Goal: Check status

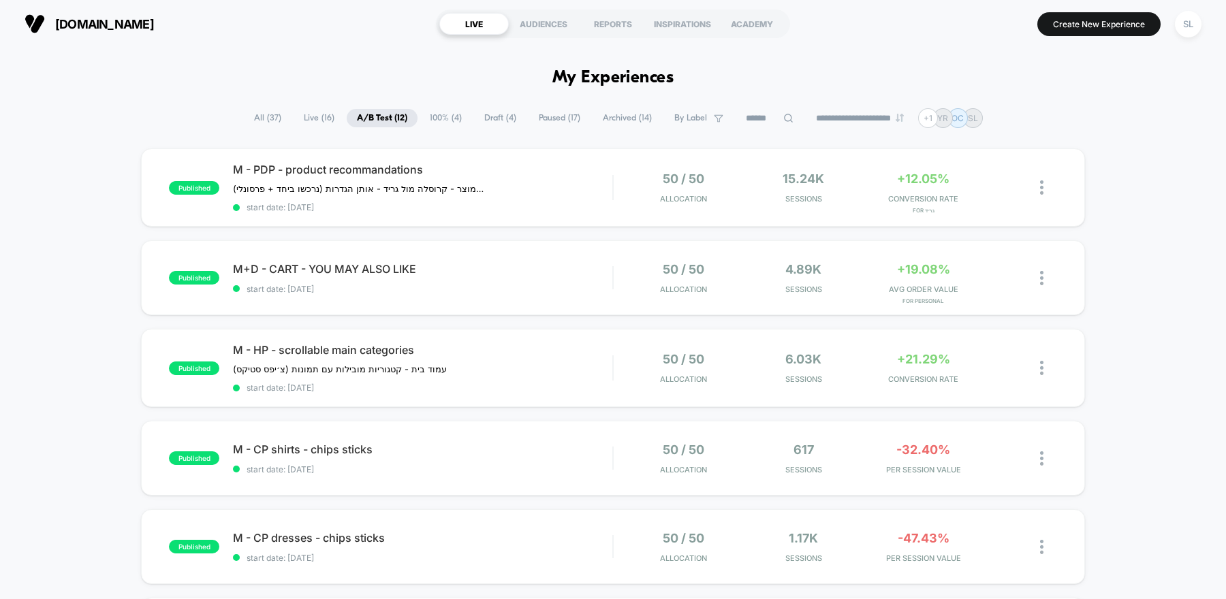
click at [437, 118] on span "100% ( 4 )" at bounding box center [446, 118] width 52 height 18
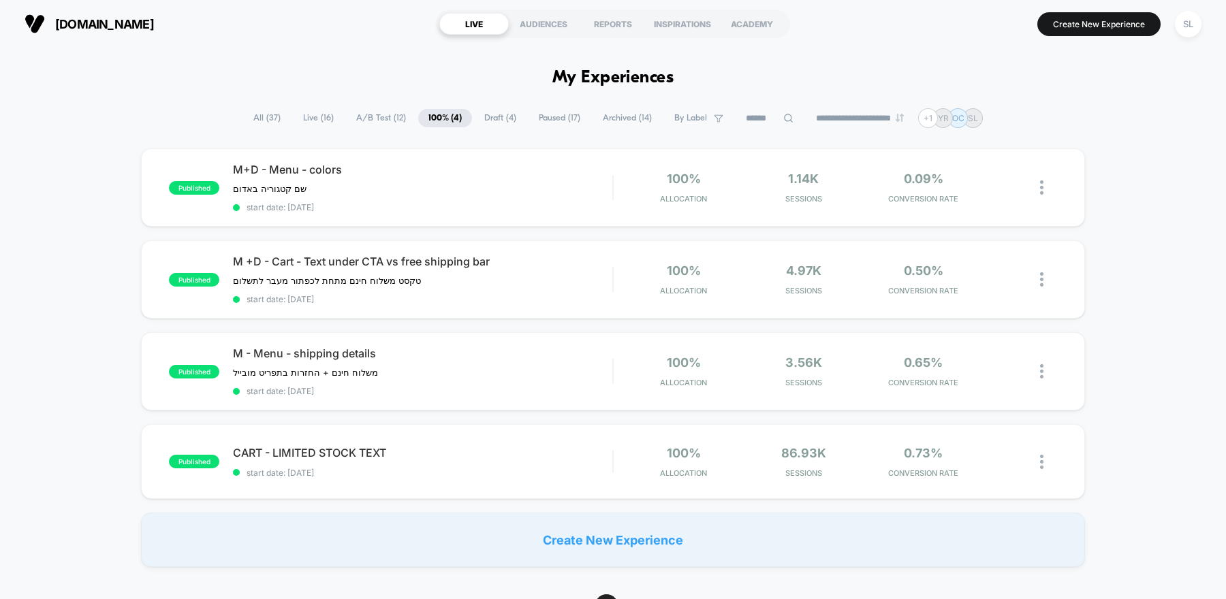
click at [376, 121] on span "A/B Test ( 12 )" at bounding box center [381, 118] width 70 height 18
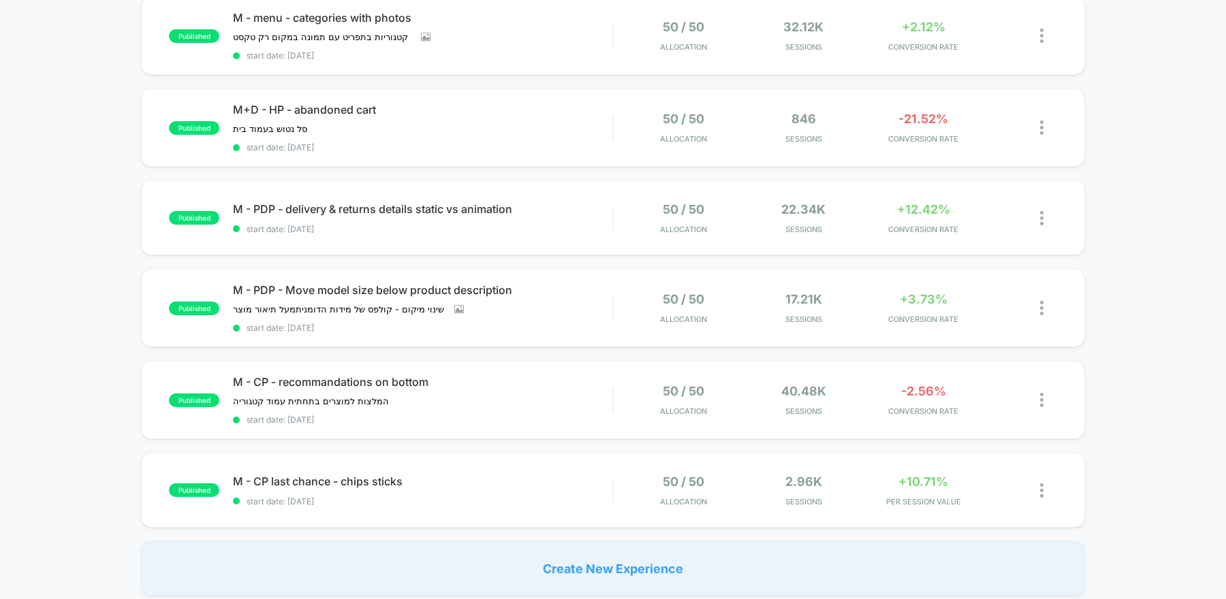
scroll to position [693, 0]
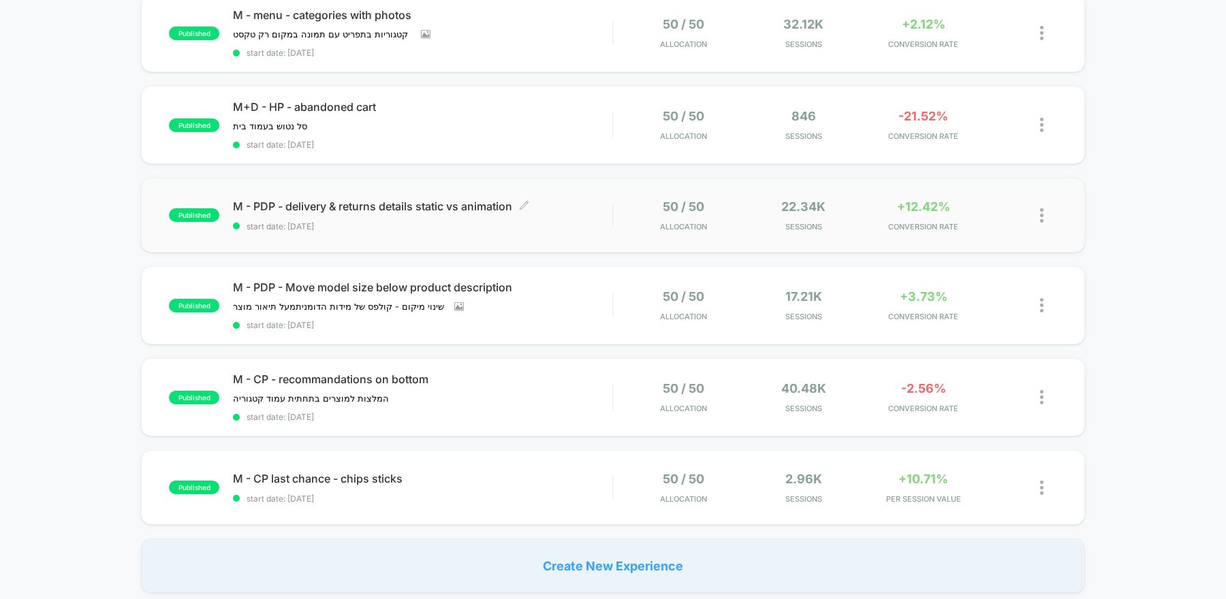
click at [600, 221] on span "start date: [DATE]" at bounding box center [422, 226] width 379 height 10
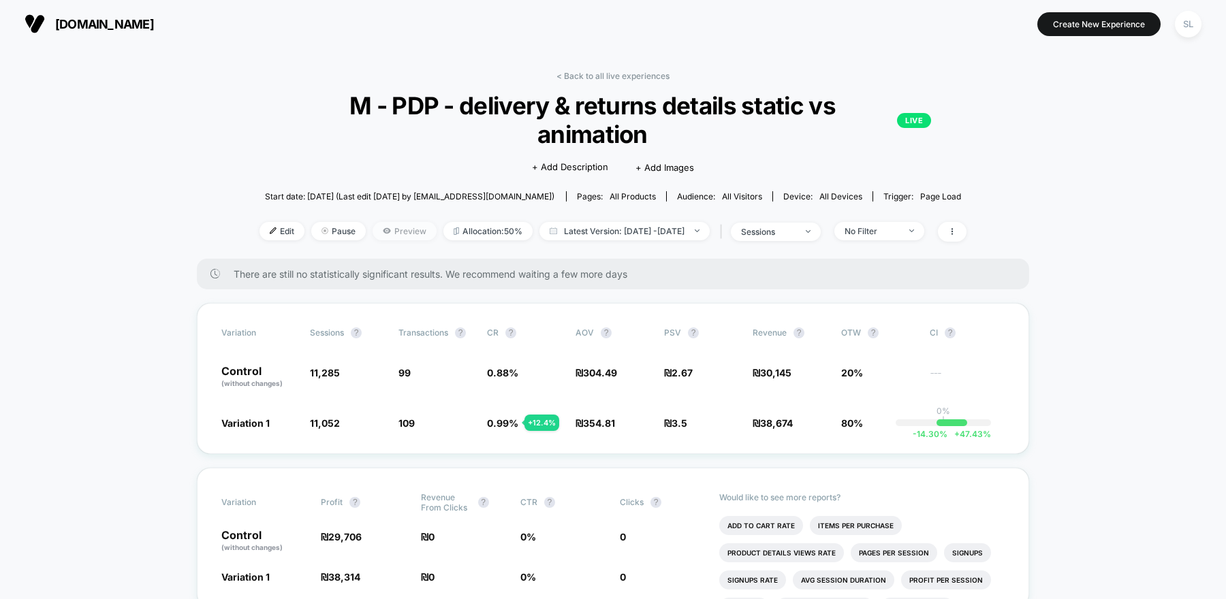
click at [383, 227] on icon at bounding box center [387, 231] width 8 height 8
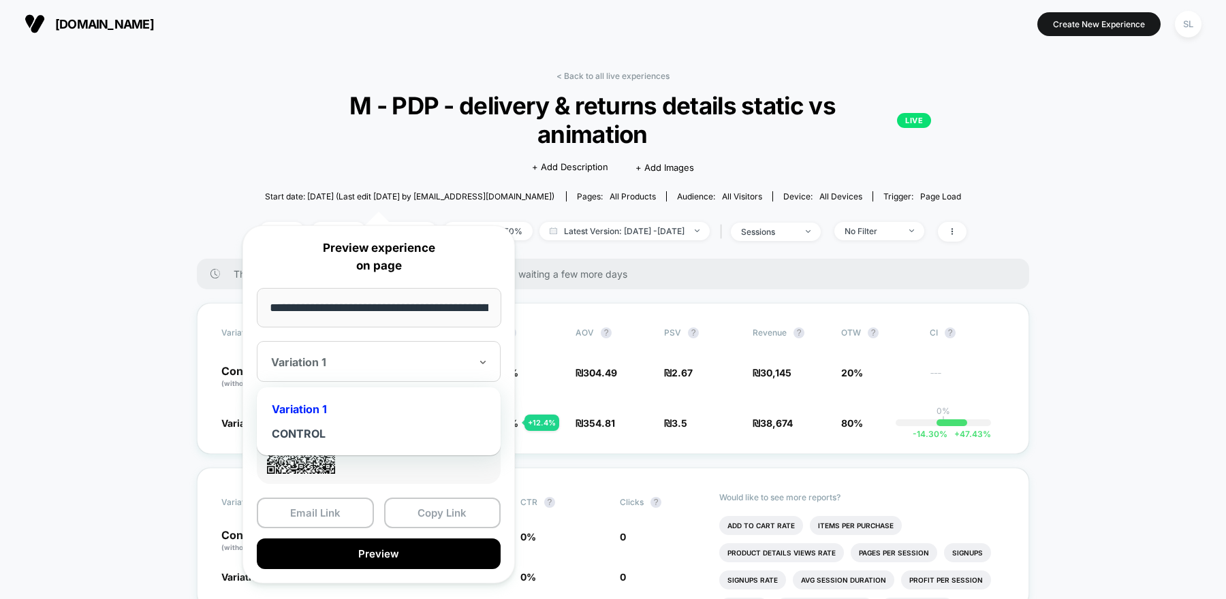
click at [360, 368] on div "Variation 1" at bounding box center [371, 362] width 202 height 16
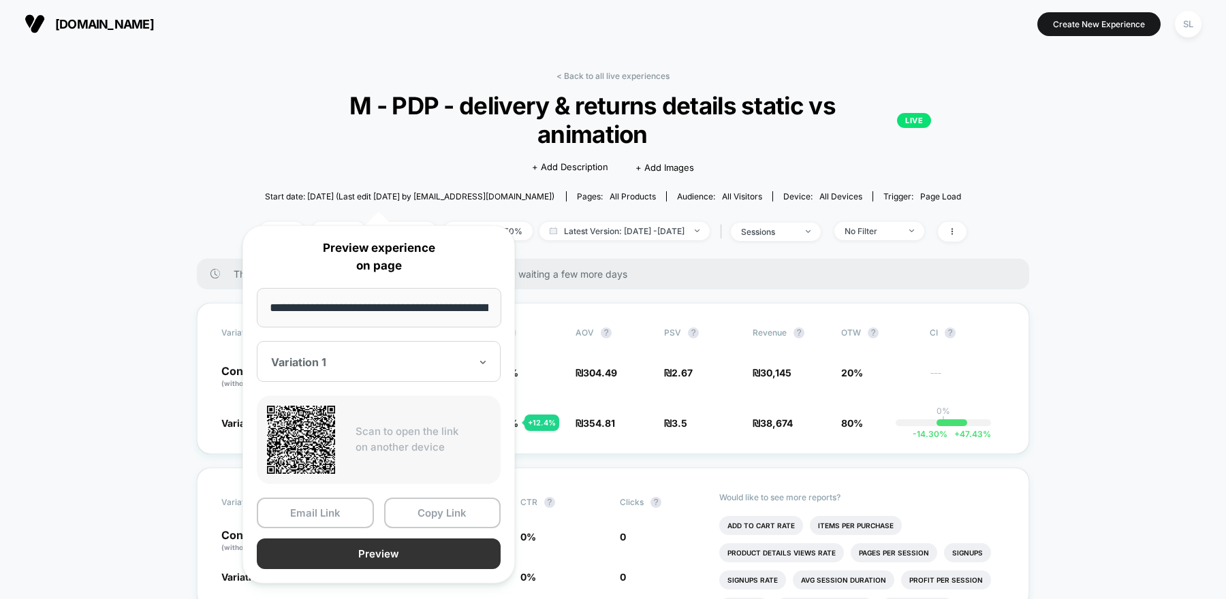
click at [359, 548] on button "Preview" at bounding box center [379, 554] width 244 height 31
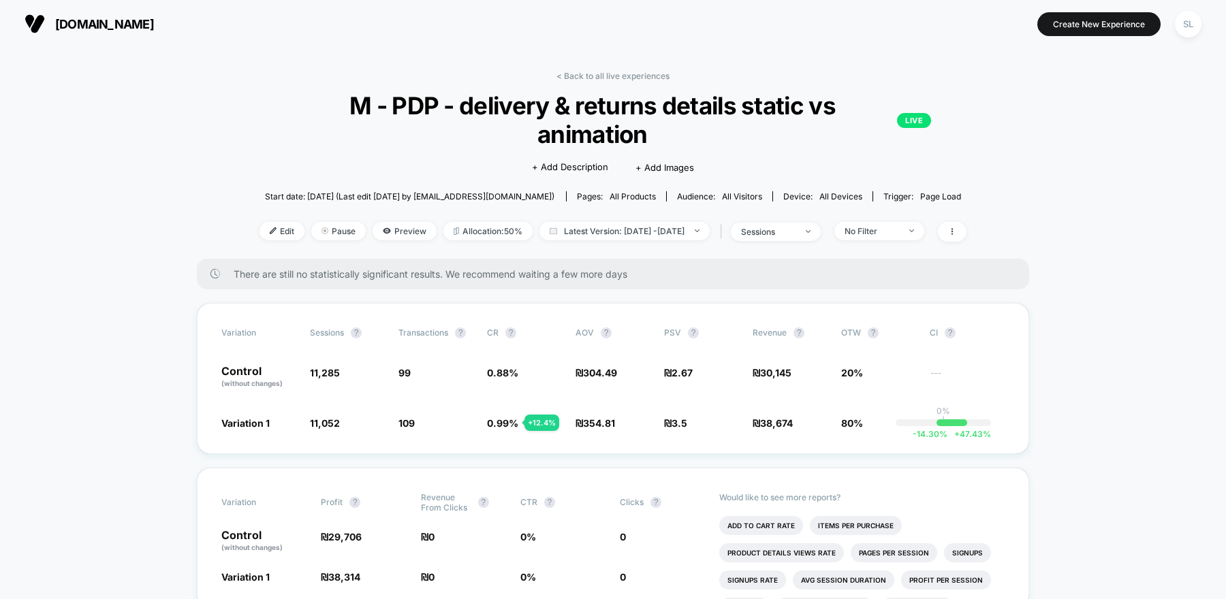
click at [115, 20] on span "[DOMAIN_NAME]" at bounding box center [104, 24] width 99 height 14
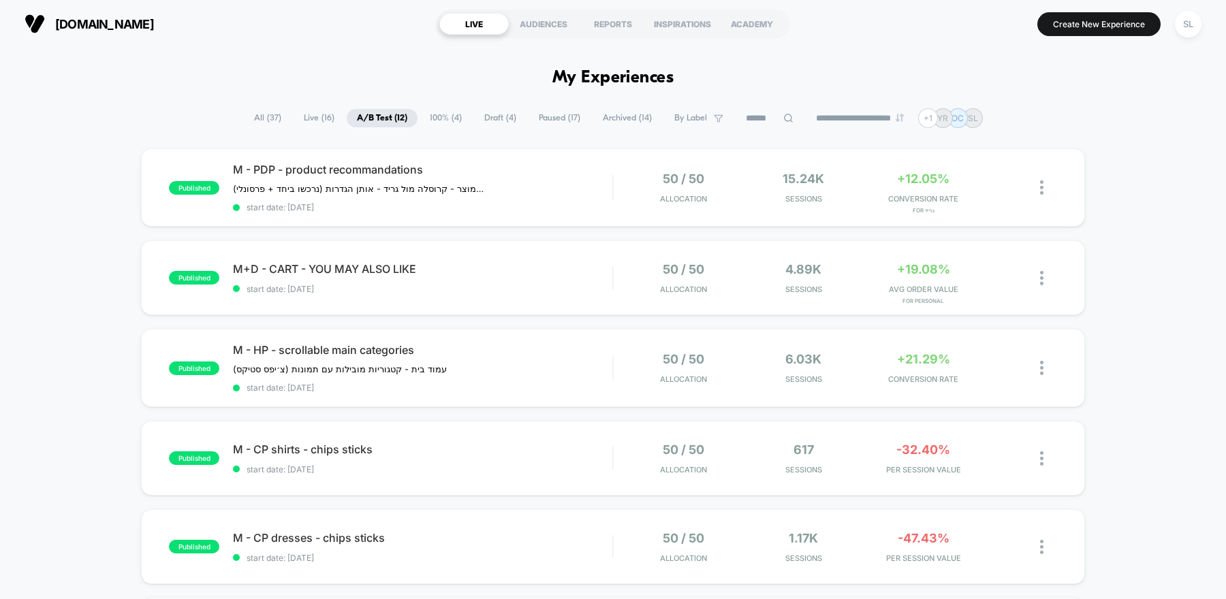
click at [550, 121] on span "Paused ( 17 )" at bounding box center [560, 118] width 62 height 18
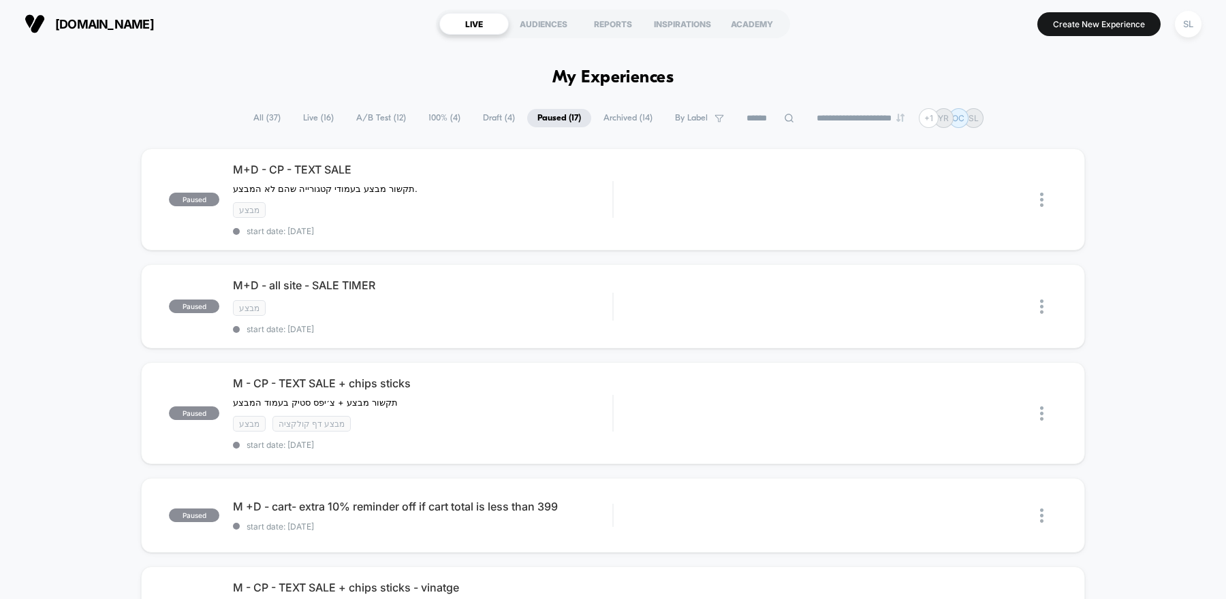
click at [436, 122] on span "100% ( 4 )" at bounding box center [444, 118] width 52 height 18
